Goal: Book appointment/travel/reservation

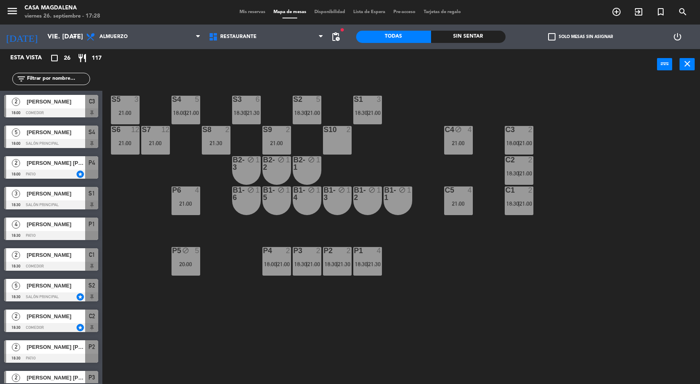
click at [470, 140] on div "21:00" at bounding box center [458, 143] width 29 height 6
click at [510, 262] on div "S5 3 21:00 S4 5 18:00 | 21:00 S3 6 18:30 | 21:30 S2 5 18:30 | 21:00 S1 3 18:30 …" at bounding box center [404, 233] width 590 height 304
click at [264, 331] on div "S5 3 21:00 S4 5 18:00 | 21:00 S3 6 18:30 | 21:30 S2 5 18:30 | 21:00 S1 3 18:30 …" at bounding box center [404, 233] width 590 height 304
click at [457, 149] on div "C4 block 4 21:00" at bounding box center [458, 140] width 29 height 29
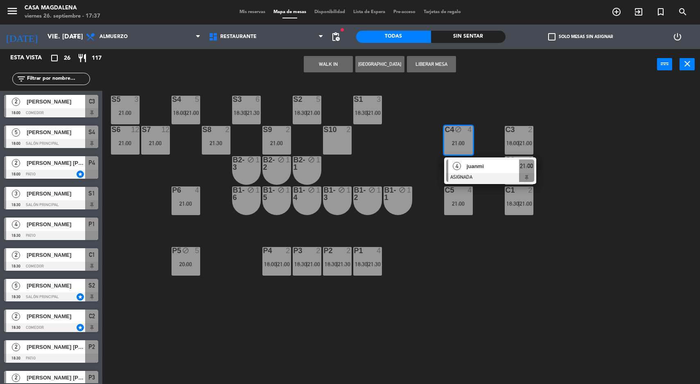
click at [638, 131] on div "S5 3 21:00 S4 5 18:00 | 21:00 S3 6 18:30 | 21:30 S2 5 18:30 | 21:00 S1 3 18:30 …" at bounding box center [404, 233] width 590 height 304
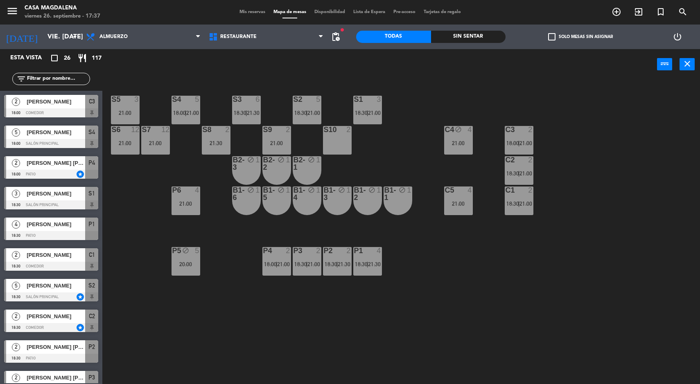
click at [469, 214] on div "C5 4 21:00" at bounding box center [458, 201] width 29 height 29
click at [634, 157] on div "S5 3 21:00 S4 5 18:00 | 21:00 S3 6 18:30 | 21:30 S2 5 18:30 | 21:00 S1 3 18:30 …" at bounding box center [404, 233] width 590 height 304
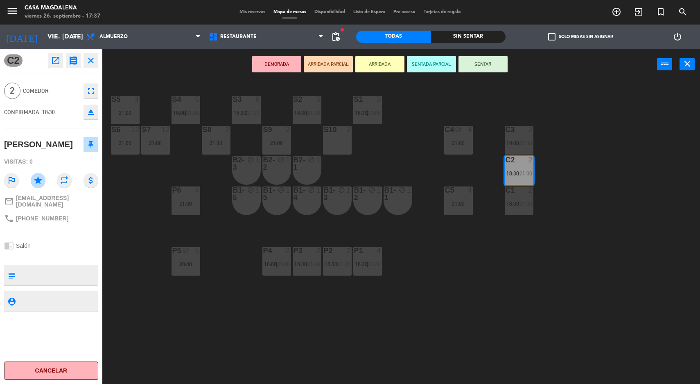
click at [665, 173] on div "S5 3 21:00 S4 5 18:00 | 21:00 S3 6 18:30 | 21:30 S2 5 18:30 | 21:00 S1 3 18:30 …" at bounding box center [404, 233] width 590 height 304
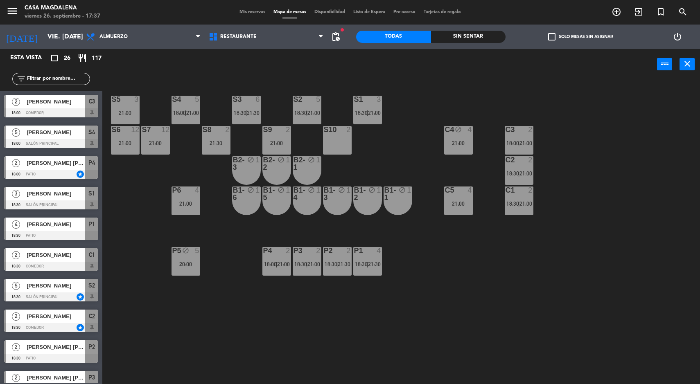
click at [528, 177] on div "C2 2 18:30 | 21:00" at bounding box center [518, 170] width 29 height 29
click at [662, 158] on div "S5 3 21:00 S4 5 18:00 | 21:00 S3 6 18:30 | 21:30 S2 5 18:30 | 21:00 S1 3 18:30 …" at bounding box center [404, 233] width 590 height 304
click at [43, 40] on input "[DATE]" at bounding box center [86, 37] width 86 height 16
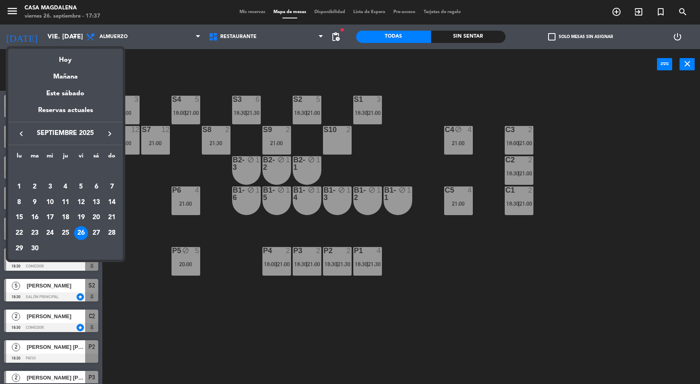
click at [618, 250] on div at bounding box center [350, 192] width 700 height 384
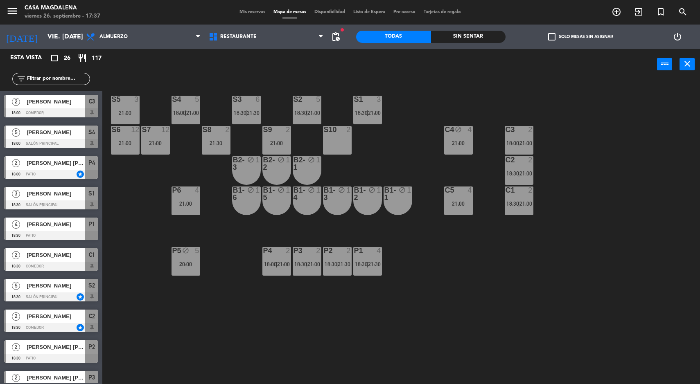
click at [172, 203] on div "21:00" at bounding box center [185, 204] width 29 height 6
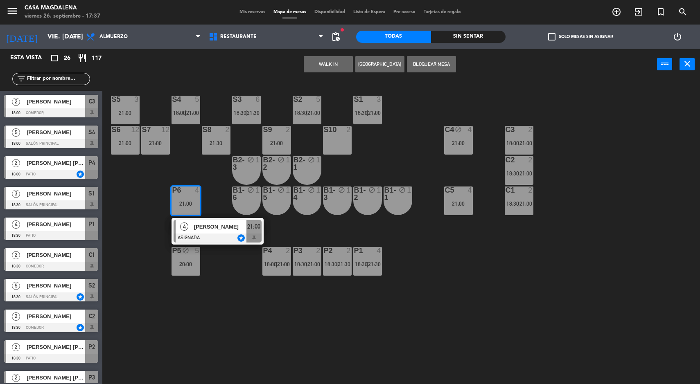
click at [129, 232] on div "S5 3 21:00 S4 5 18:00 | 21:00 S3 6 18:30 | 21:30 S2 5 18:30 | 21:00 S1 3 18:30 …" at bounding box center [404, 233] width 590 height 304
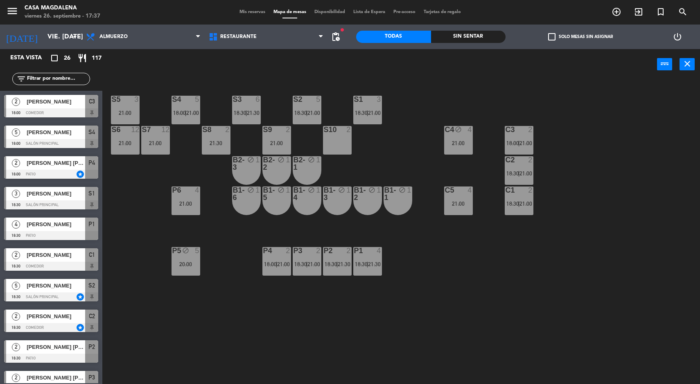
click at [180, 274] on div "P5 block 5 20:00" at bounding box center [185, 261] width 29 height 29
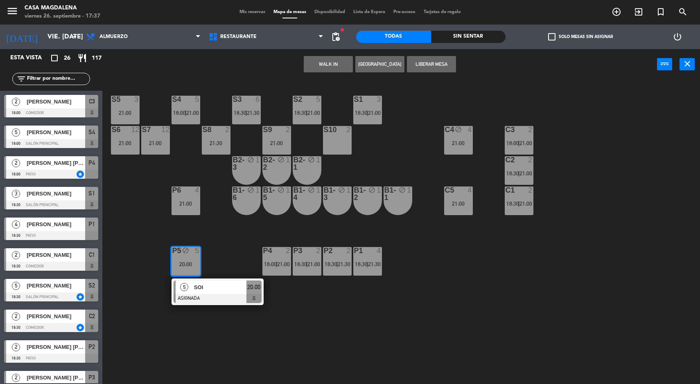
click at [124, 268] on div "S5 3 21:00 S4 5 18:00 | 21:00 S3 6 18:30 | 21:30 S2 5 18:30 | 21:00 S1 3 18:30 …" at bounding box center [404, 233] width 590 height 304
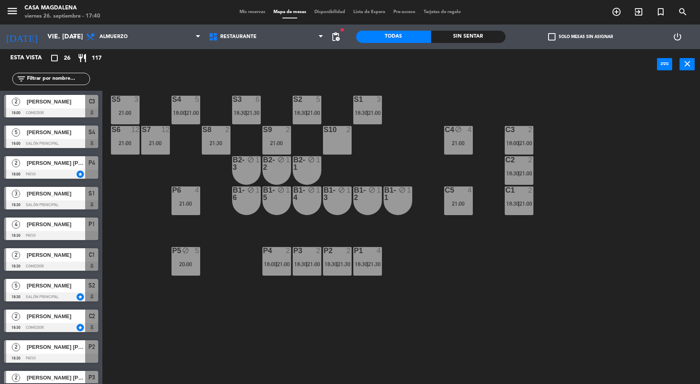
click at [459, 325] on div "S5 3 21:00 S4 5 18:00 | 21:00 S3 6 18:30 | 21:30 S2 5 18:30 | 21:00 S1 3 18:30 …" at bounding box center [404, 233] width 590 height 304
click at [519, 290] on div "S5 3 21:00 S4 5 18:00 | 21:00 S3 6 18:30 | 21:30 S2 5 18:30 | 21:00 S1 3 18:30 …" at bounding box center [404, 233] width 590 height 304
click at [344, 145] on div "S10 2" at bounding box center [337, 140] width 29 height 29
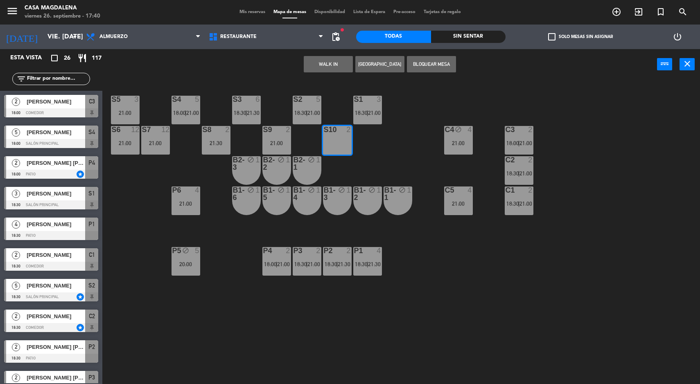
click at [376, 64] on button "[GEOGRAPHIC_DATA]" at bounding box center [379, 64] width 49 height 16
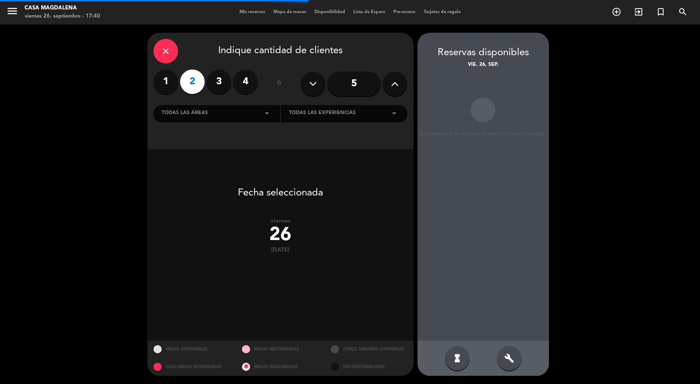
click at [225, 73] on label "3" at bounding box center [219, 82] width 25 height 25
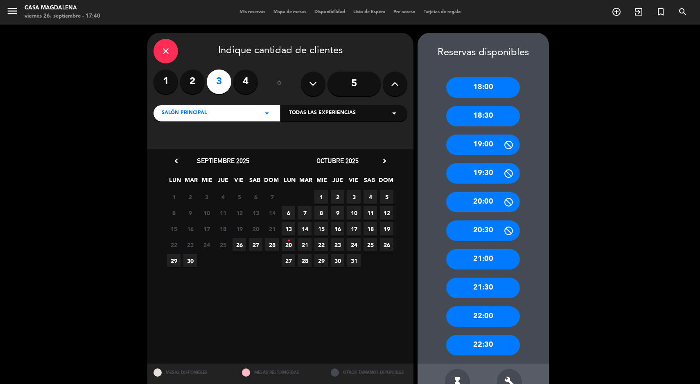
click at [240, 243] on span "26" at bounding box center [238, 244] width 13 height 13
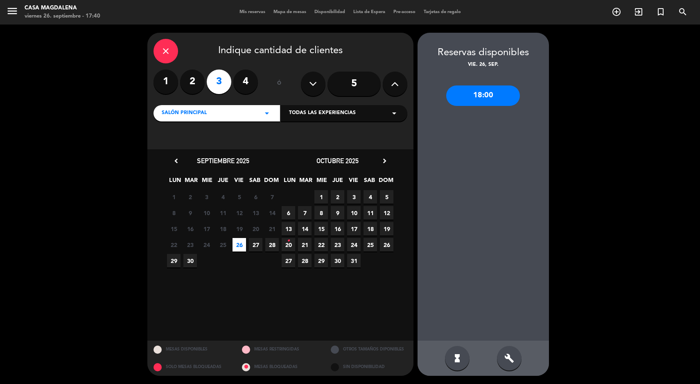
click at [72, 217] on div "close Indique cantidad de clientes 1 2 3 4 ó 5 Salón Principal arrow_drop_down …" at bounding box center [350, 205] width 700 height 360
click at [168, 52] on icon "close" at bounding box center [166, 51] width 10 height 10
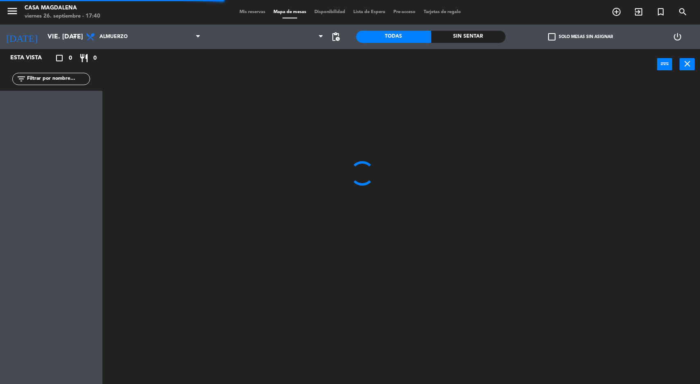
click at [396, 243] on div at bounding box center [404, 233] width 590 height 304
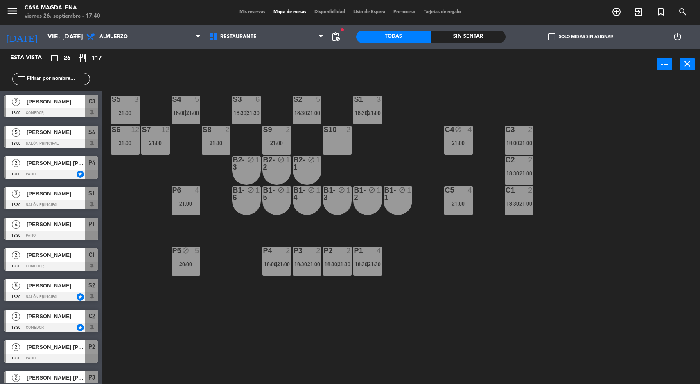
click at [337, 153] on div "S10 2" at bounding box center [337, 140] width 29 height 29
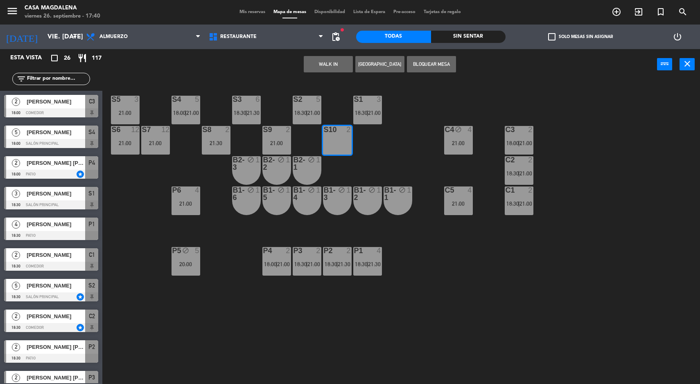
click at [426, 64] on button "Bloquear Mesa" at bounding box center [431, 64] width 49 height 16
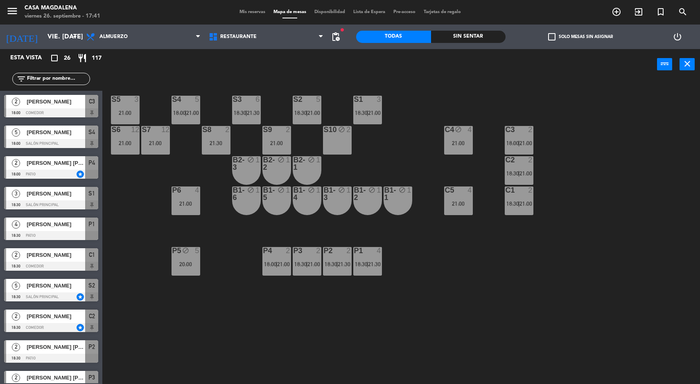
scroll to position [3, 0]
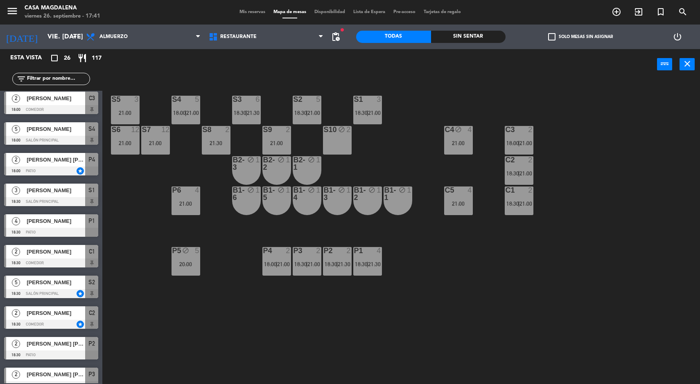
click at [626, 211] on div "S5 3 21:00 S4 5 18:00 | 21:00 S3 6 18:30 | 21:30 S2 5 18:30 | 21:00 S1 3 18:30 …" at bounding box center [404, 233] width 590 height 304
click at [699, 117] on div "S5 3 21:00 S4 5 18:00 | 21:00 S3 6 18:30 | 21:30 S2 5 18:30 | 21:00 S1 3 18:30 …" at bounding box center [404, 233] width 590 height 304
click at [341, 136] on div "S10 block 2" at bounding box center [337, 140] width 29 height 29
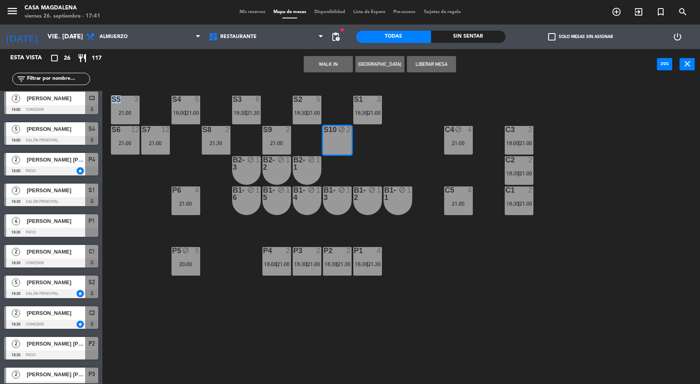
click at [385, 66] on button "[GEOGRAPHIC_DATA]" at bounding box center [379, 64] width 49 height 16
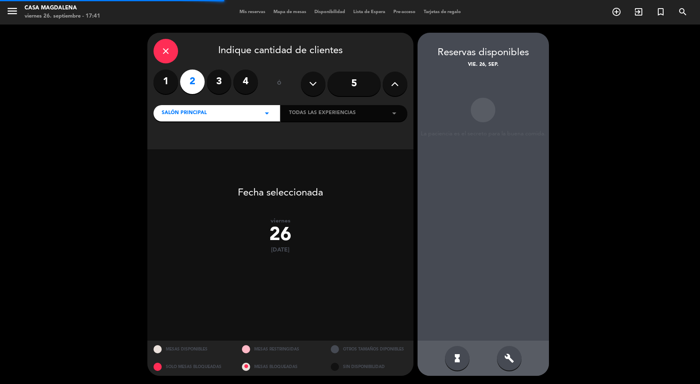
click at [218, 86] on label "3" at bounding box center [219, 82] width 25 height 25
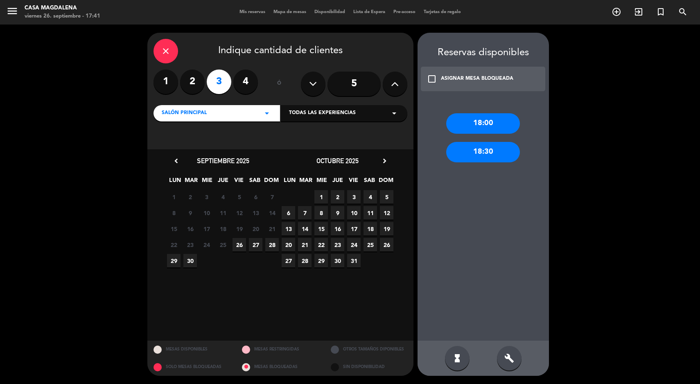
click at [239, 247] on span "26" at bounding box center [238, 244] width 13 height 13
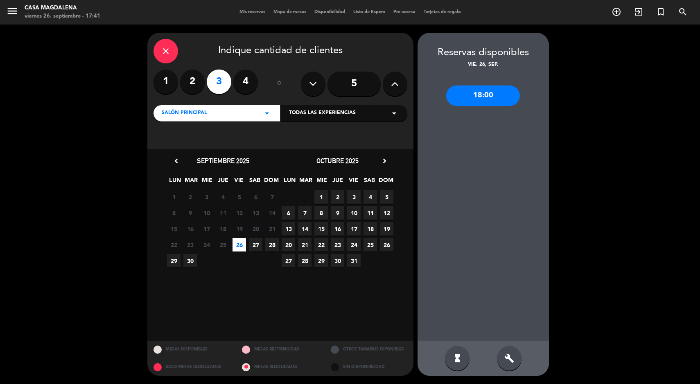
click at [511, 360] on icon "build" at bounding box center [509, 358] width 10 height 10
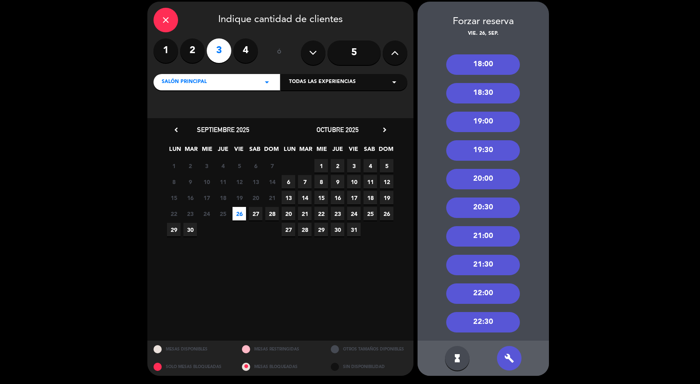
scroll to position [25, 0]
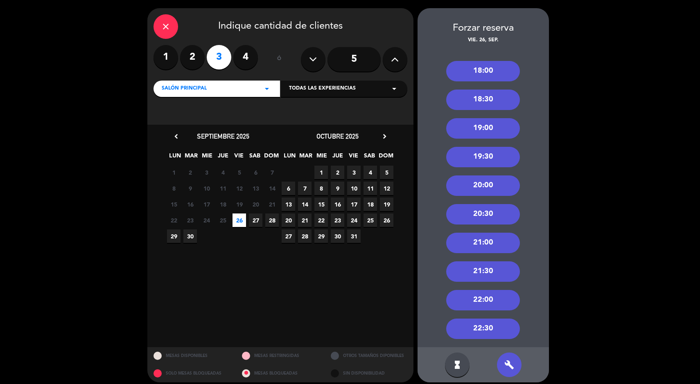
click at [495, 242] on div "21:00" at bounding box center [483, 243] width 74 height 20
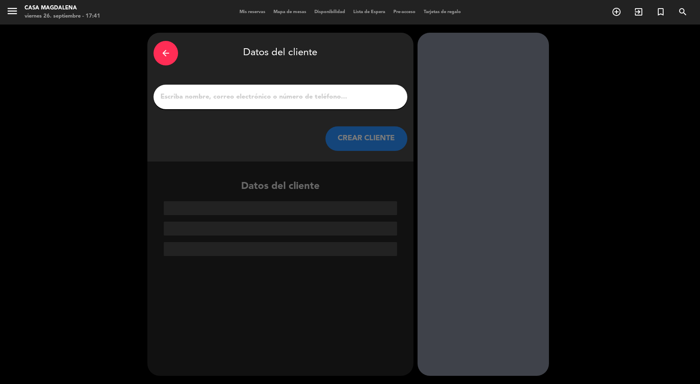
scroll to position [0, 0]
click at [350, 94] on input "1" at bounding box center [280, 96] width 241 height 11
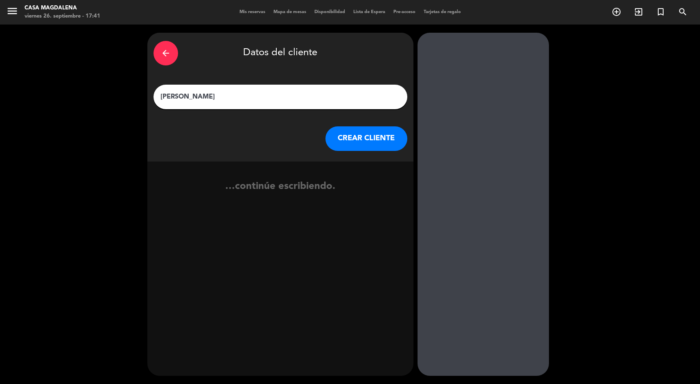
type input "[PERSON_NAME]"
click at [364, 139] on button "CREAR CLIENTE" at bounding box center [366, 138] width 82 height 25
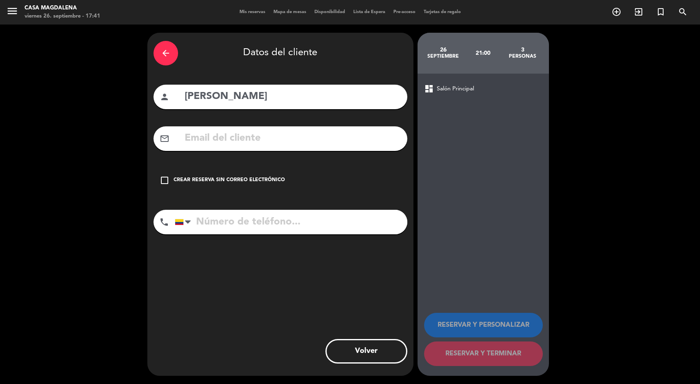
click at [265, 179] on div "Crear reserva sin correo electrónico" at bounding box center [228, 180] width 111 height 8
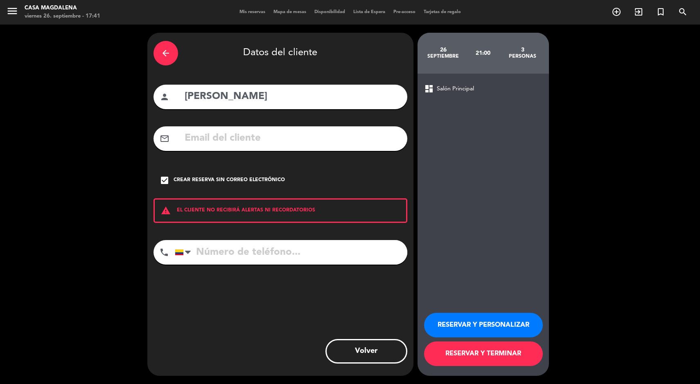
click at [516, 360] on button "RESERVAR Y TERMINAR" at bounding box center [483, 354] width 119 height 25
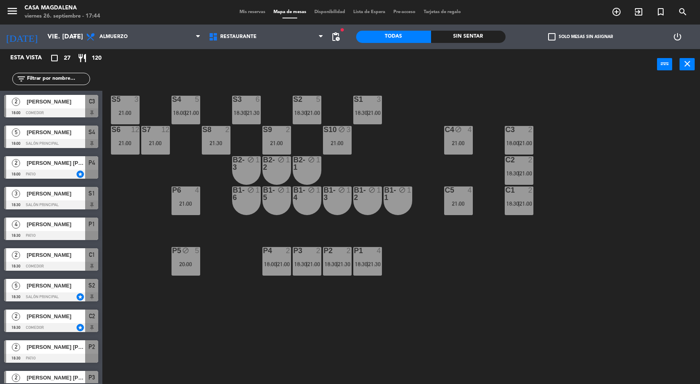
click at [343, 131] on icon "block" at bounding box center [341, 129] width 7 height 7
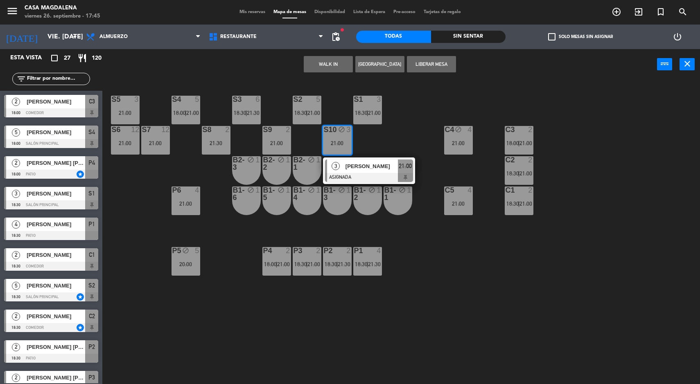
click at [145, 249] on div "S5 3 21:00 S4 5 18:00 | 21:00 S3 6 18:30 | 21:30 S2 5 18:30 | 21:00 S1 3 18:30 …" at bounding box center [404, 233] width 590 height 304
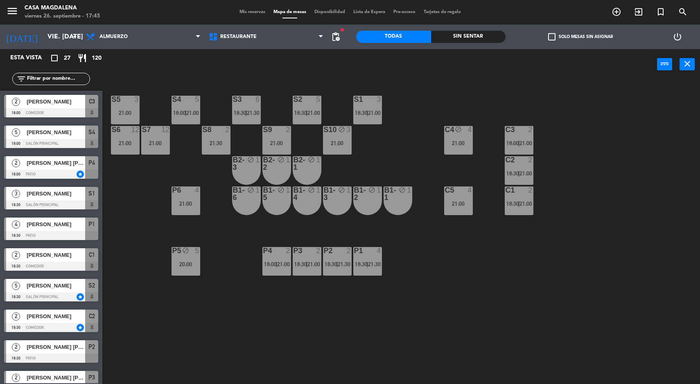
click at [335, 133] on div "block" at bounding box center [336, 130] width 13 height 8
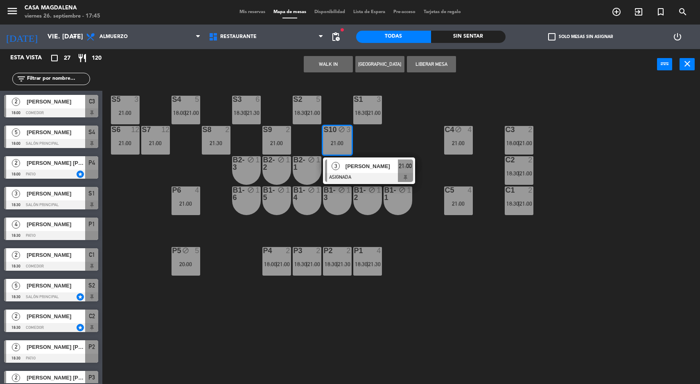
click at [391, 163] on span "[PERSON_NAME]" at bounding box center [371, 166] width 52 height 9
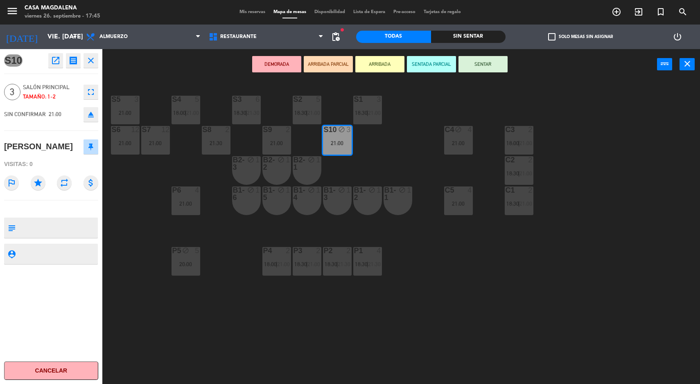
click at [227, 333] on div "S5 3 21:00 S4 5 18:00 | 21:00 S3 6 18:30 | 21:30 S2 5 18:30 | 21:00 S1 3 18:30 …" at bounding box center [404, 233] width 590 height 304
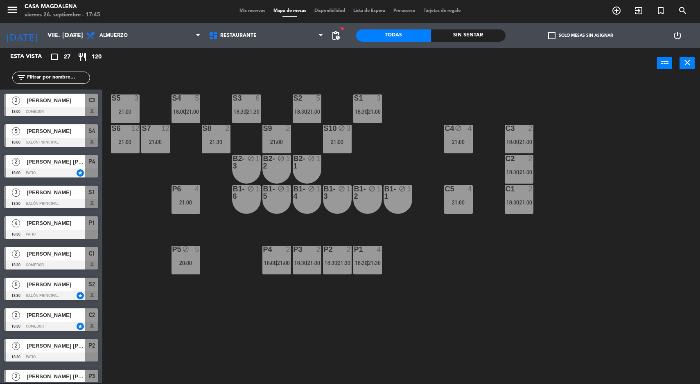
click at [219, 327] on div "S5 3 21:00 S4 5 18:00 | 21:00 S3 6 18:30 | 21:30 S2 5 18:30 | 21:00 S1 3 18:30 …" at bounding box center [404, 232] width 590 height 304
click at [221, 324] on div "S5 3 21:00 S4 5 18:00 | 21:00 S3 6 18:30 | 21:30 S2 5 18:30 | 21:00 S1 3 18:30 …" at bounding box center [404, 232] width 590 height 304
click at [220, 310] on div "S5 3 21:00 S4 5 18:00 | 21:00 S3 6 18:30 | 21:30 S2 5 18:30 | 21:00 S1 3 18:30 …" at bounding box center [404, 232] width 590 height 304
click at [318, 158] on div "1" at bounding box center [318, 158] width 5 height 7
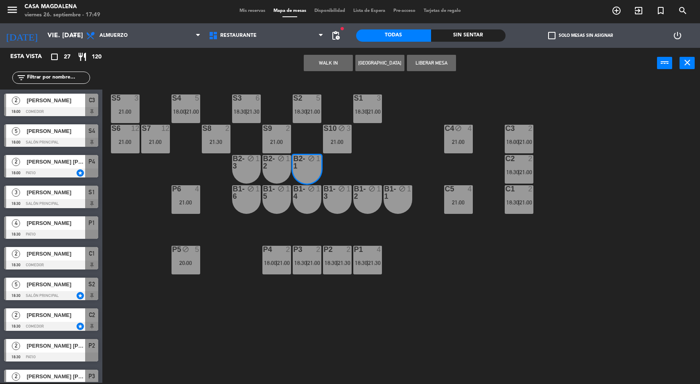
click at [371, 170] on div "S5 3 21:00 S4 5 18:00 | 21:00 S3 6 18:30 | 21:30 S2 5 18:30 | 21:00 S1 3 18:30 …" at bounding box center [404, 232] width 590 height 304
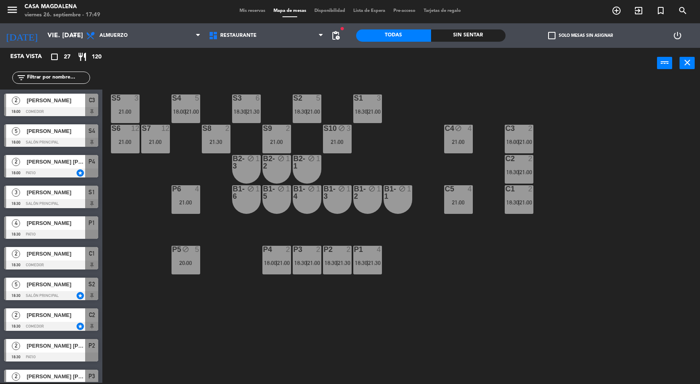
click at [336, 141] on div "21:00" at bounding box center [337, 142] width 29 height 6
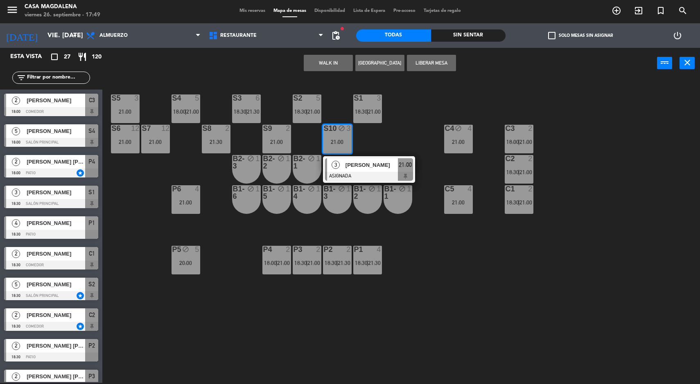
click at [425, 63] on button "Liberar Mesa" at bounding box center [431, 63] width 49 height 16
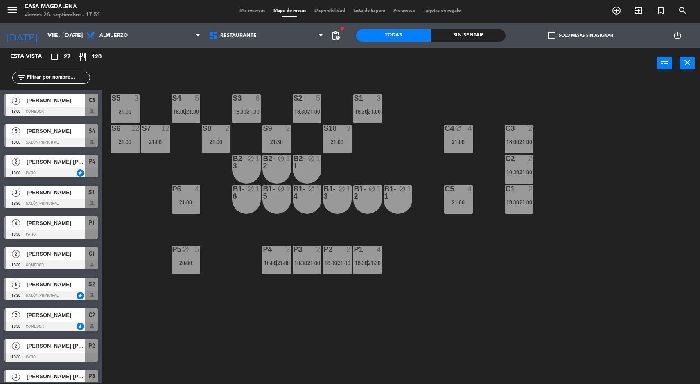
scroll to position [536, 0]
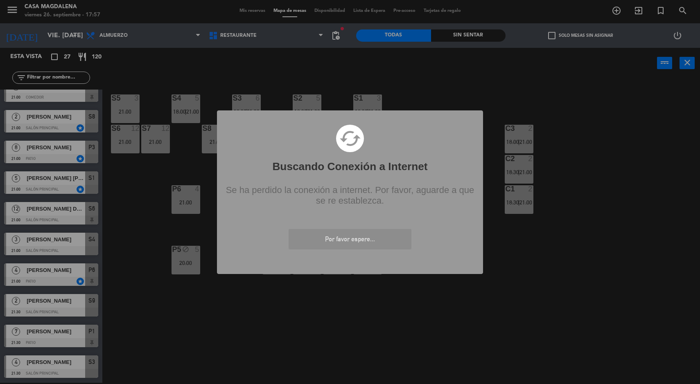
click at [11, 12] on div "? ! i Buscando Conexión a Internet × cached Se ha perdido la conexión a interne…" at bounding box center [350, 192] width 700 height 384
click at [661, 311] on div "? ! i Buscando Conexión a Internet × cached Se ha perdido la conexión a interne…" at bounding box center [350, 192] width 700 height 384
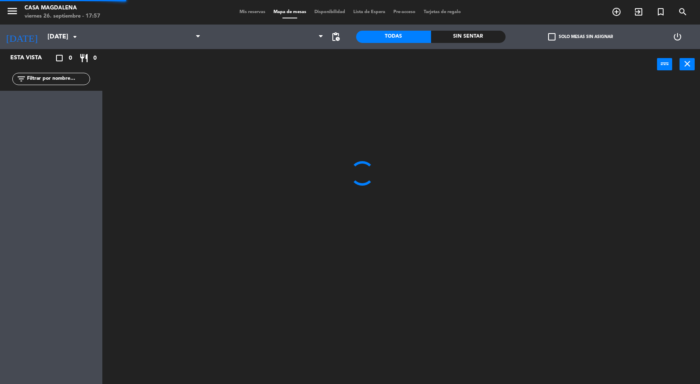
click at [13, 16] on icon "menu" at bounding box center [12, 11] width 12 height 12
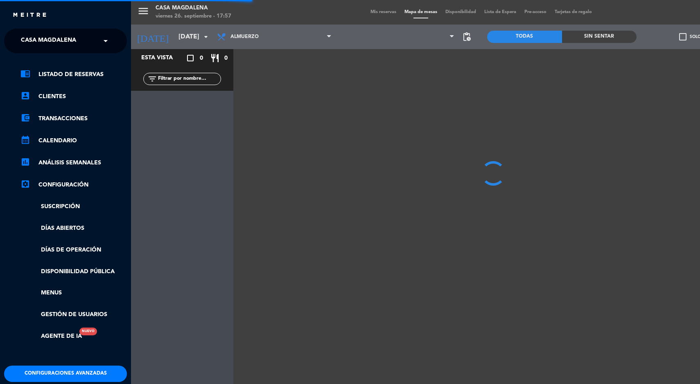
click at [32, 45] on span "Casa Magdalena" at bounding box center [48, 40] width 55 height 17
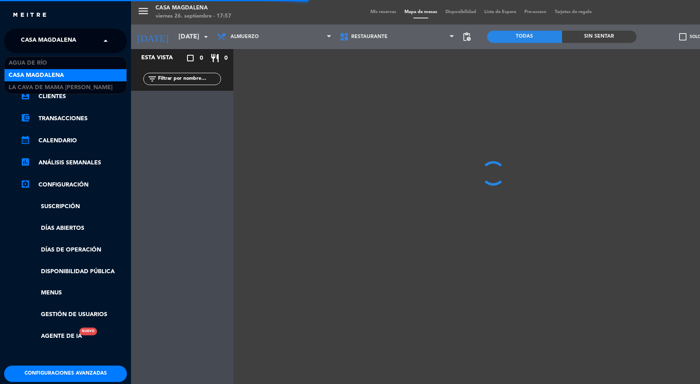
click at [38, 89] on span "La Cava de Mama [PERSON_NAME]" at bounding box center [61, 87] width 104 height 9
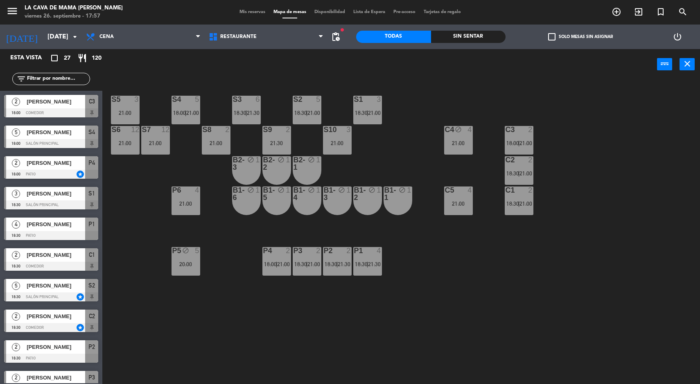
click at [241, 10] on span "Mis reservas" at bounding box center [252, 12] width 34 height 4
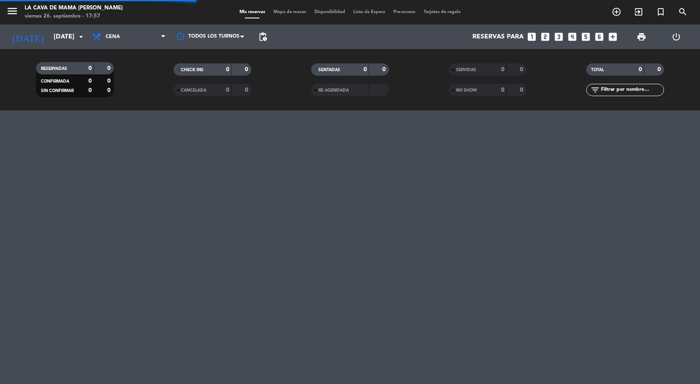
click at [250, 18] on span at bounding box center [252, 18] width 15 height 1
click at [277, 13] on span "Mapa de mesas" at bounding box center [289, 12] width 41 height 4
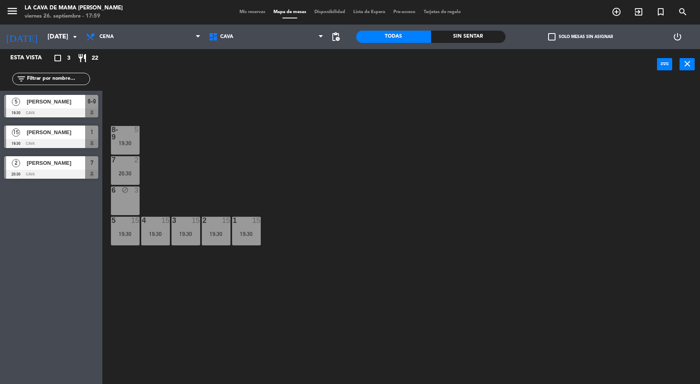
click at [122, 173] on div "20:30" at bounding box center [125, 174] width 29 height 6
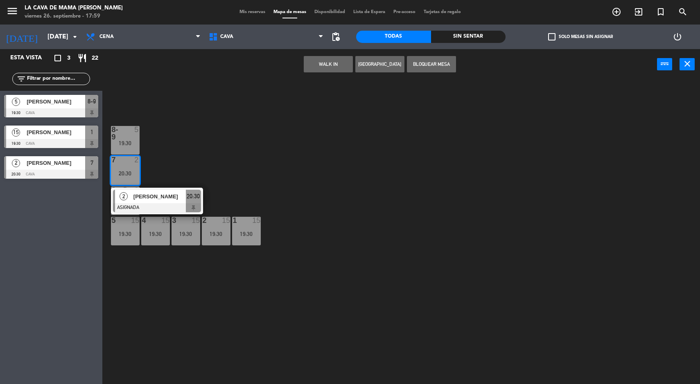
click at [129, 199] on div "2" at bounding box center [124, 196] width 18 height 13
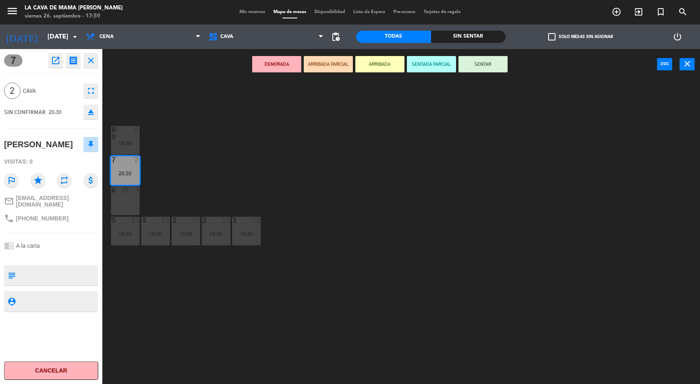
click at [130, 318] on div "8-9 5 19:30 7 2 20:30 6 block 3 5 15 19:30 4 15 19:30 3 15 19:30 2 15 19:30 1 1…" at bounding box center [404, 233] width 590 height 304
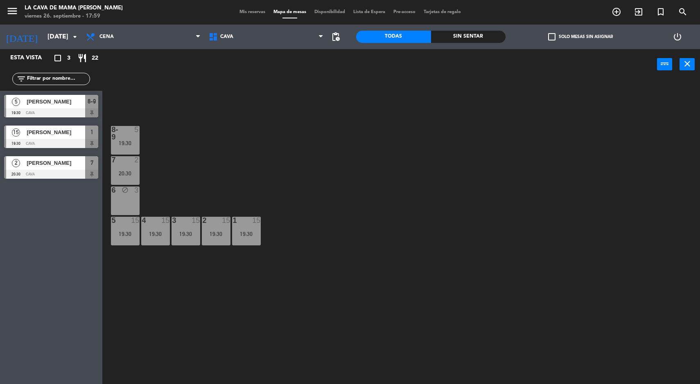
click at [118, 242] on div "5 15 19:30" at bounding box center [125, 231] width 29 height 29
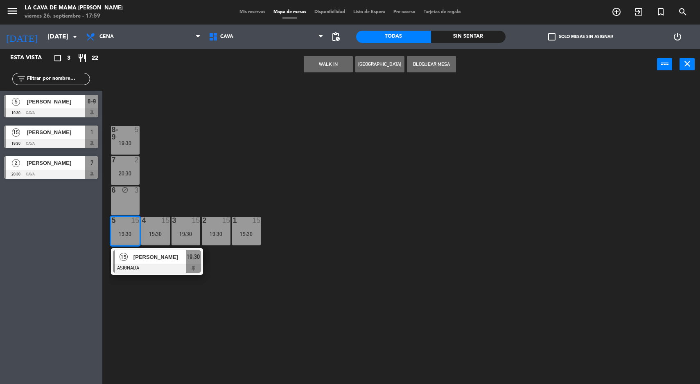
click at [129, 268] on div at bounding box center [157, 268] width 88 height 9
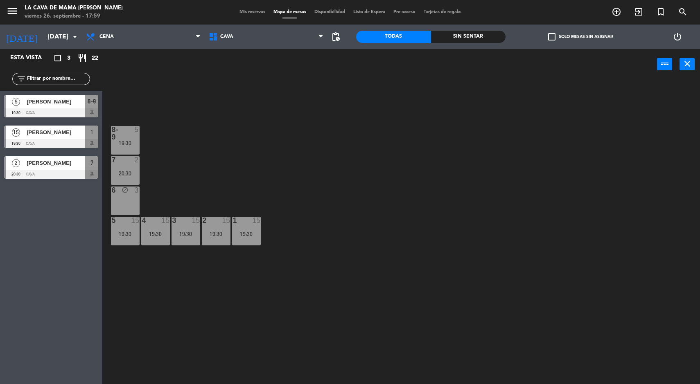
click at [143, 339] on div "8-9 5 19:30 7 2 20:30 6 block 3 5 15 19:30 4 15 19:30 3 15 19:30 2 15 19:30 1 1…" at bounding box center [404, 233] width 590 height 304
click at [118, 165] on div "7 2 20:30" at bounding box center [125, 170] width 29 height 29
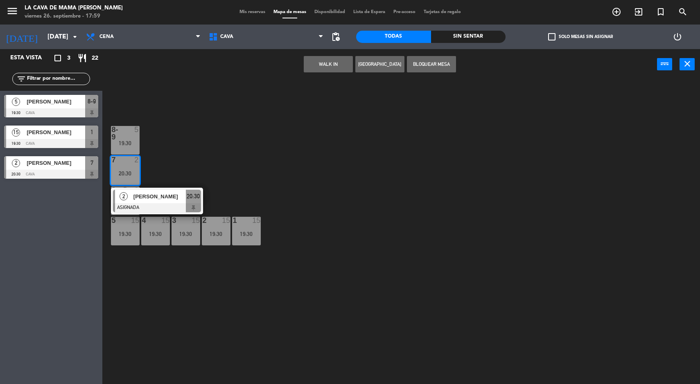
click at [128, 202] on div "2" at bounding box center [124, 196] width 18 height 13
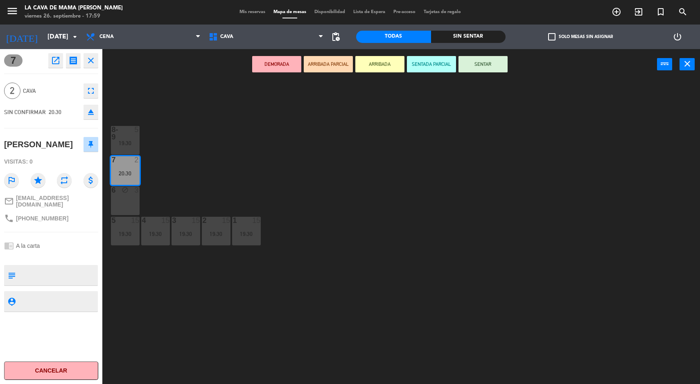
click at [140, 329] on div "8-9 5 19:30 7 2 20:30 6 block 3 5 15 19:30 4 15 19:30 3 15 19:30 2 15 19:30 1 1…" at bounding box center [404, 233] width 590 height 304
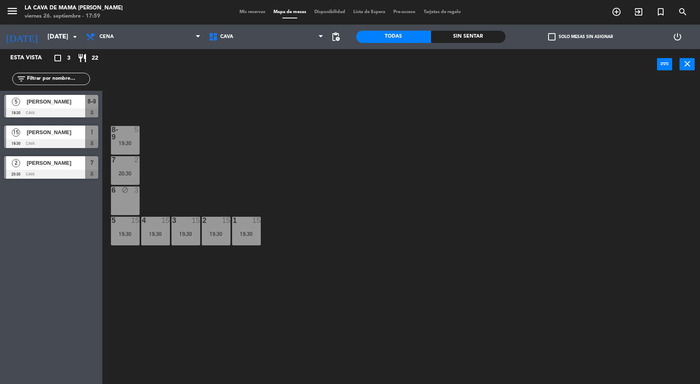
click at [339, 36] on span "pending_actions" at bounding box center [336, 37] width 10 height 10
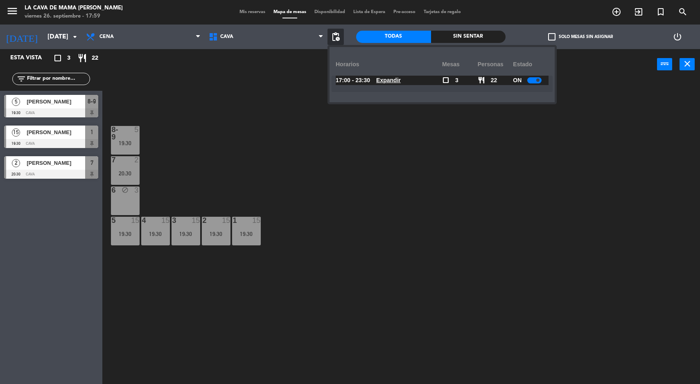
click at [393, 82] on u "Expandir" at bounding box center [388, 80] width 25 height 7
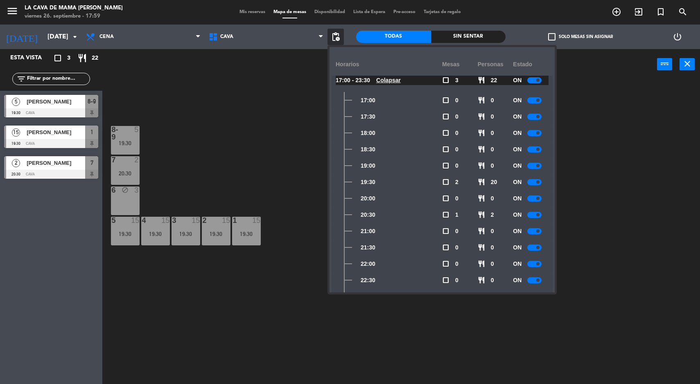
click at [392, 79] on u "Colapsar" at bounding box center [388, 80] width 25 height 7
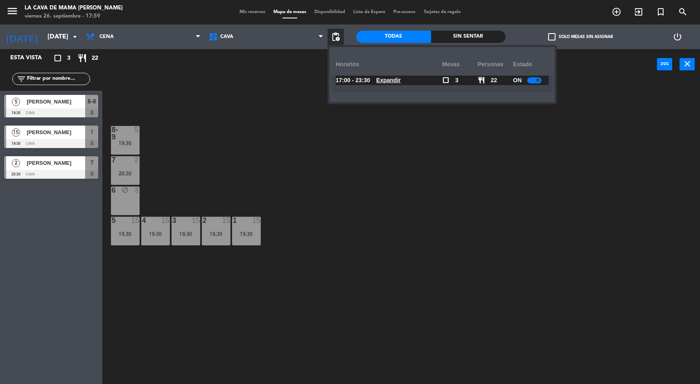
click at [191, 134] on div "8-9 5 19:30 7 2 20:30 6 block 3 5 15 19:30 4 15 19:30 3 15 19:30 2 15 19:30 1 1…" at bounding box center [404, 233] width 590 height 304
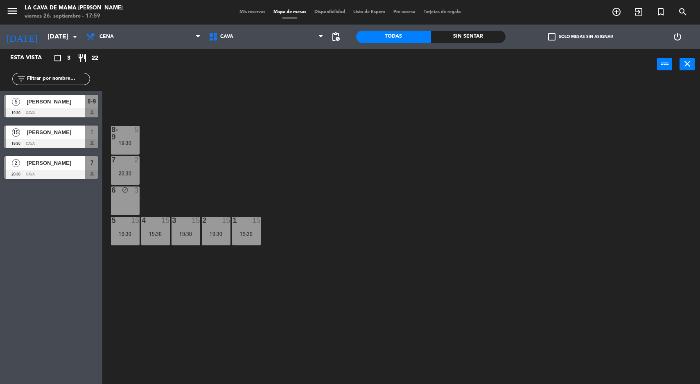
click at [43, 37] on input "[DATE]" at bounding box center [86, 37] width 86 height 16
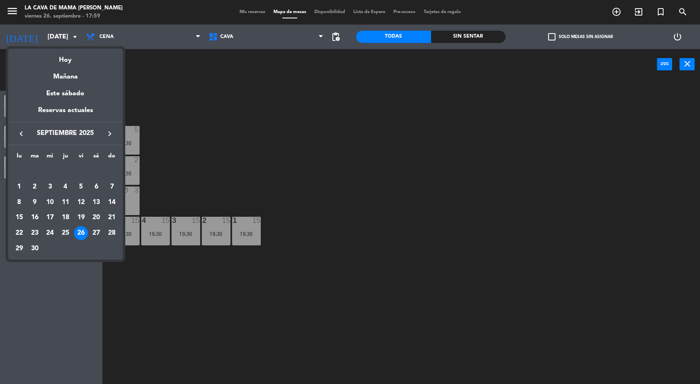
click at [58, 73] on div "Mañana" at bounding box center [65, 73] width 115 height 17
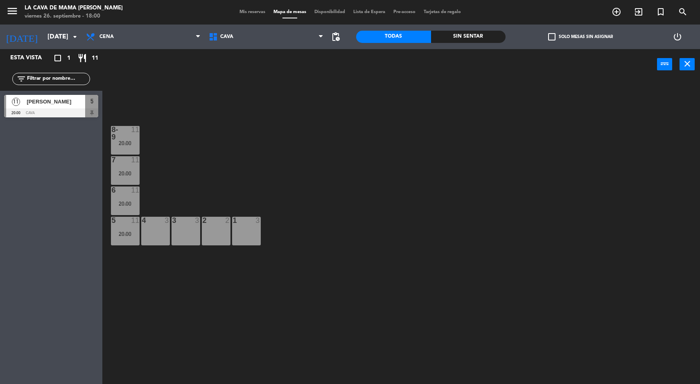
click at [123, 237] on div "5 11 20:00" at bounding box center [125, 231] width 29 height 29
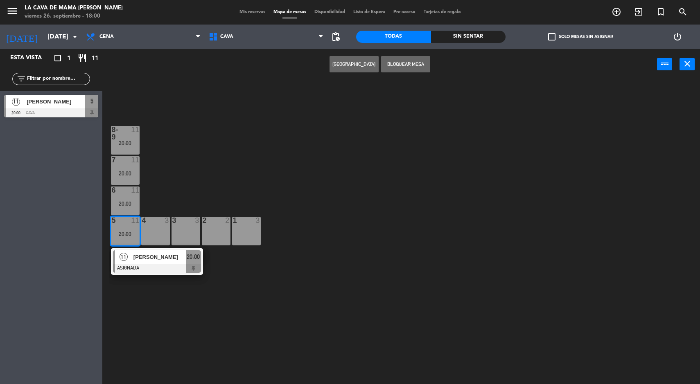
click at [134, 322] on div "8-9 11 20:00 7 11 20:00 6 11 20:00 5 11 20:00 11 [PERSON_NAME] ASIGNADA 20:00 4…" at bounding box center [404, 233] width 590 height 304
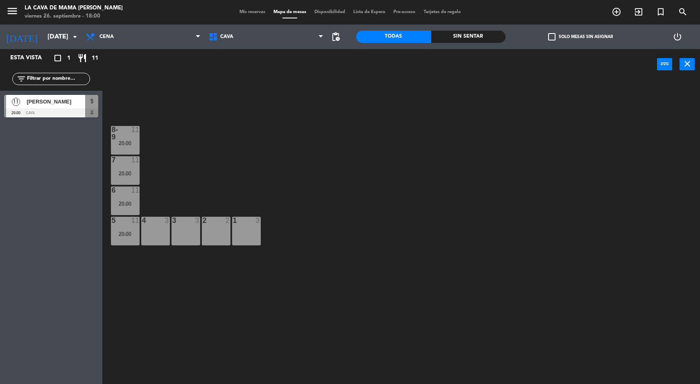
click at [52, 37] on input "[DATE]" at bounding box center [86, 37] width 86 height 16
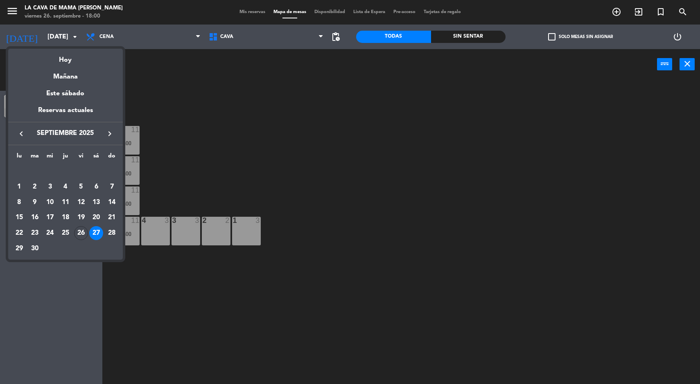
click at [63, 63] on div "Hoy" at bounding box center [65, 57] width 115 height 17
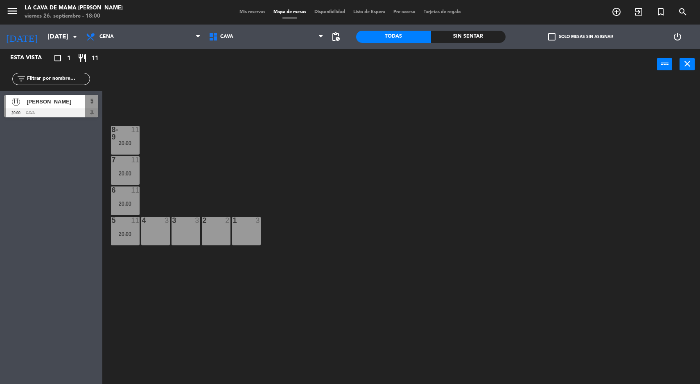
type input "[DATE]"
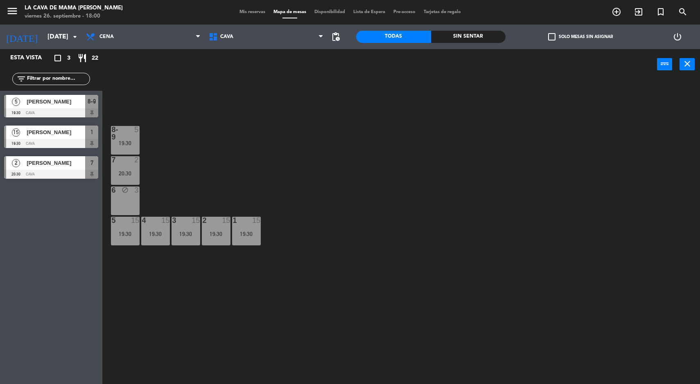
click at [136, 301] on div "8-9 5 19:30 7 2 20:30 6 block 3 5 15 19:30 4 15 19:30 3 15 19:30 2 15 19:30 1 1…" at bounding box center [404, 233] width 590 height 304
